Goal: Find specific page/section: Find specific page/section

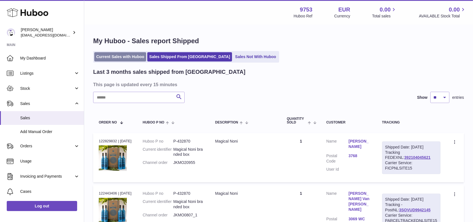
click at [130, 57] on link "Current Sales with Huboo" at bounding box center [120, 56] width 52 height 9
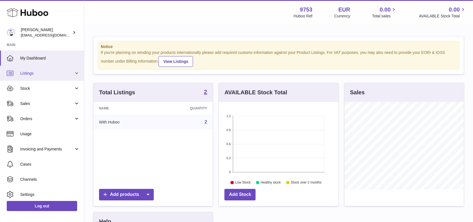
scroll to position [87, 119]
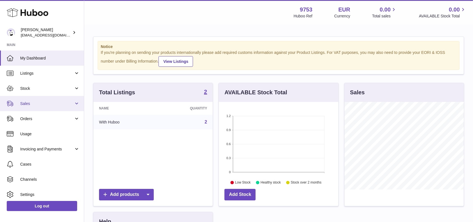
click at [30, 104] on span "Sales" at bounding box center [47, 103] width 54 height 5
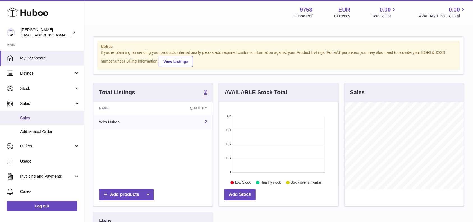
click at [50, 117] on span "Sales" at bounding box center [49, 117] width 59 height 5
